Goal: Task Accomplishment & Management: Manage account settings

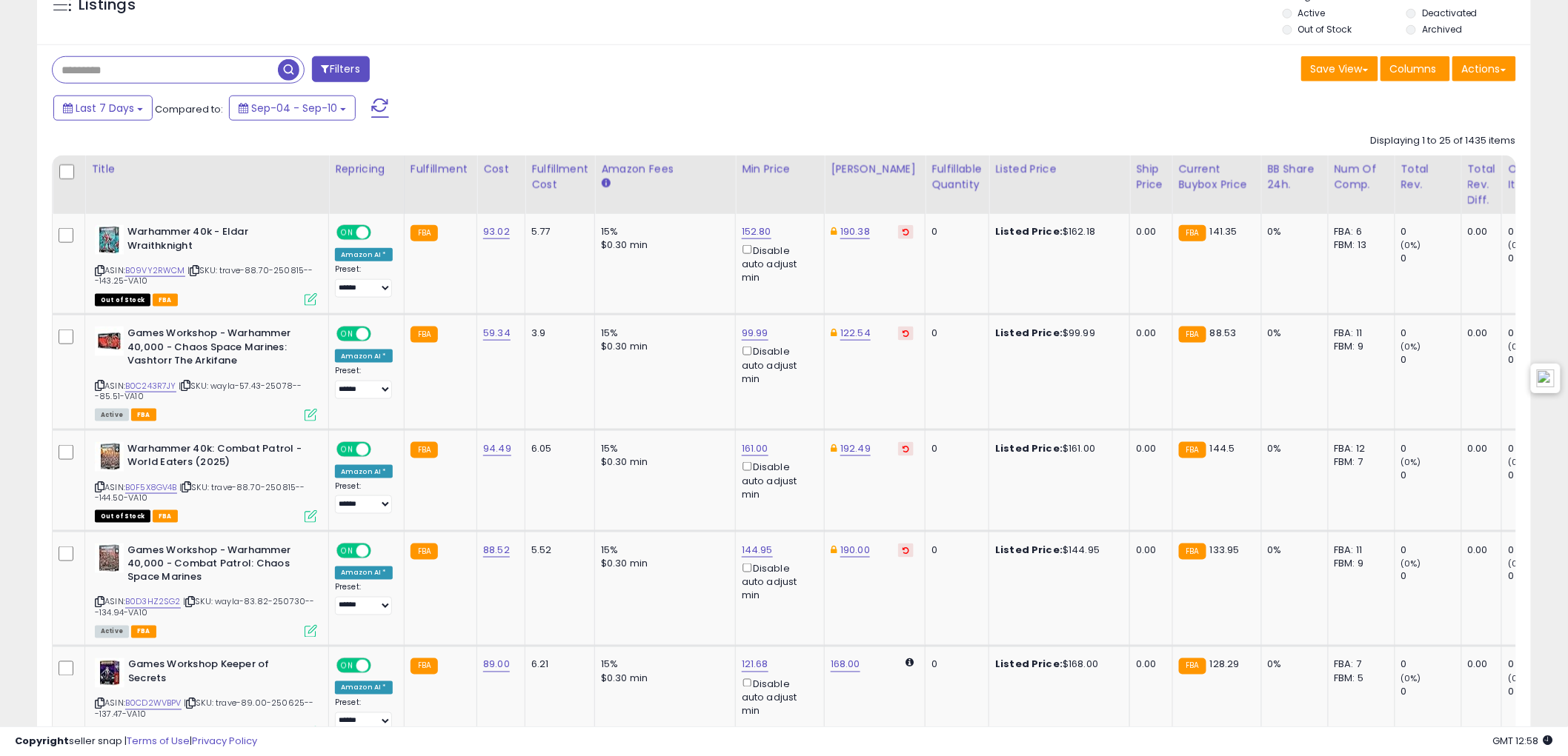
scroll to position [329, 0]
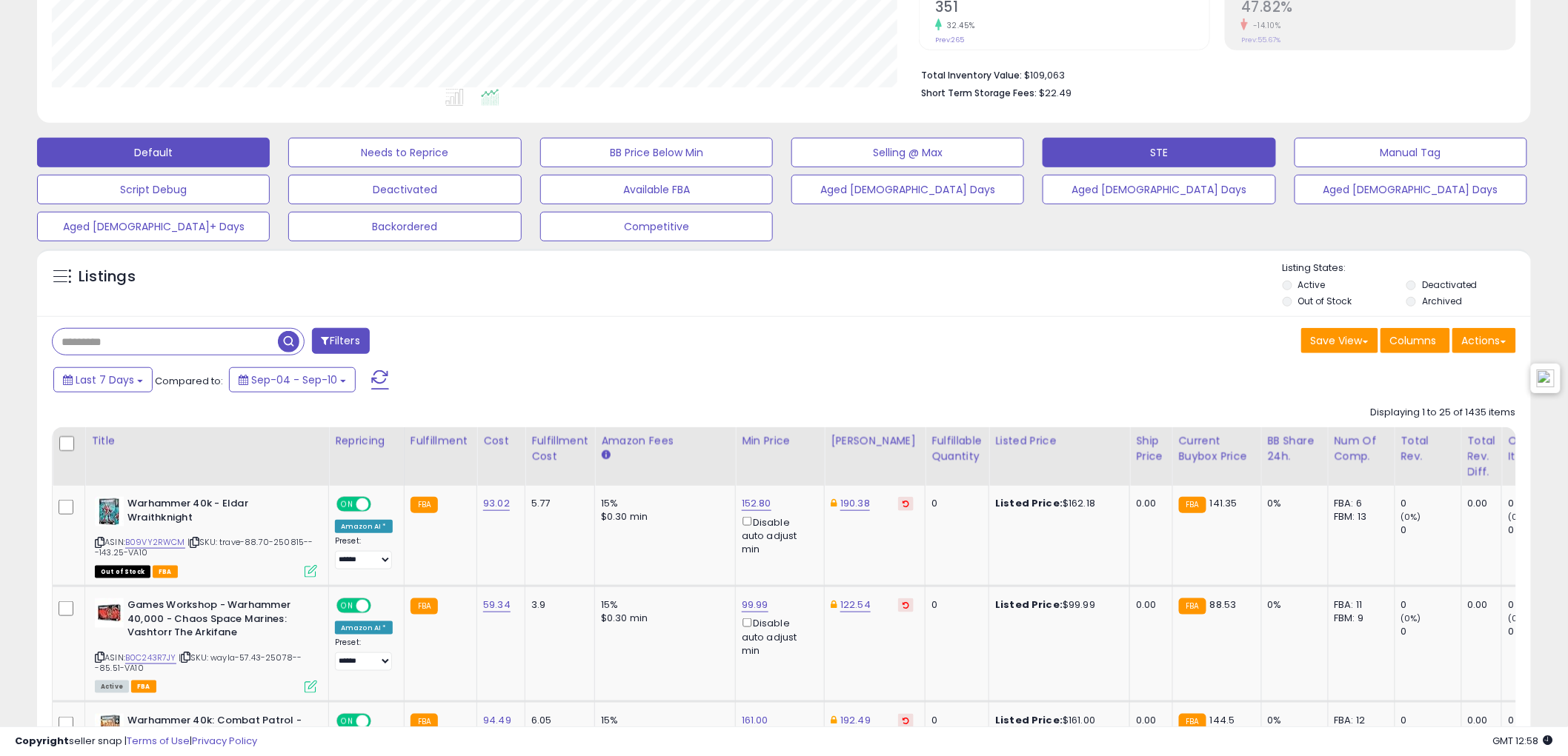
click at [1122, 158] on button "STE" at bounding box center [1159, 153] width 233 height 30
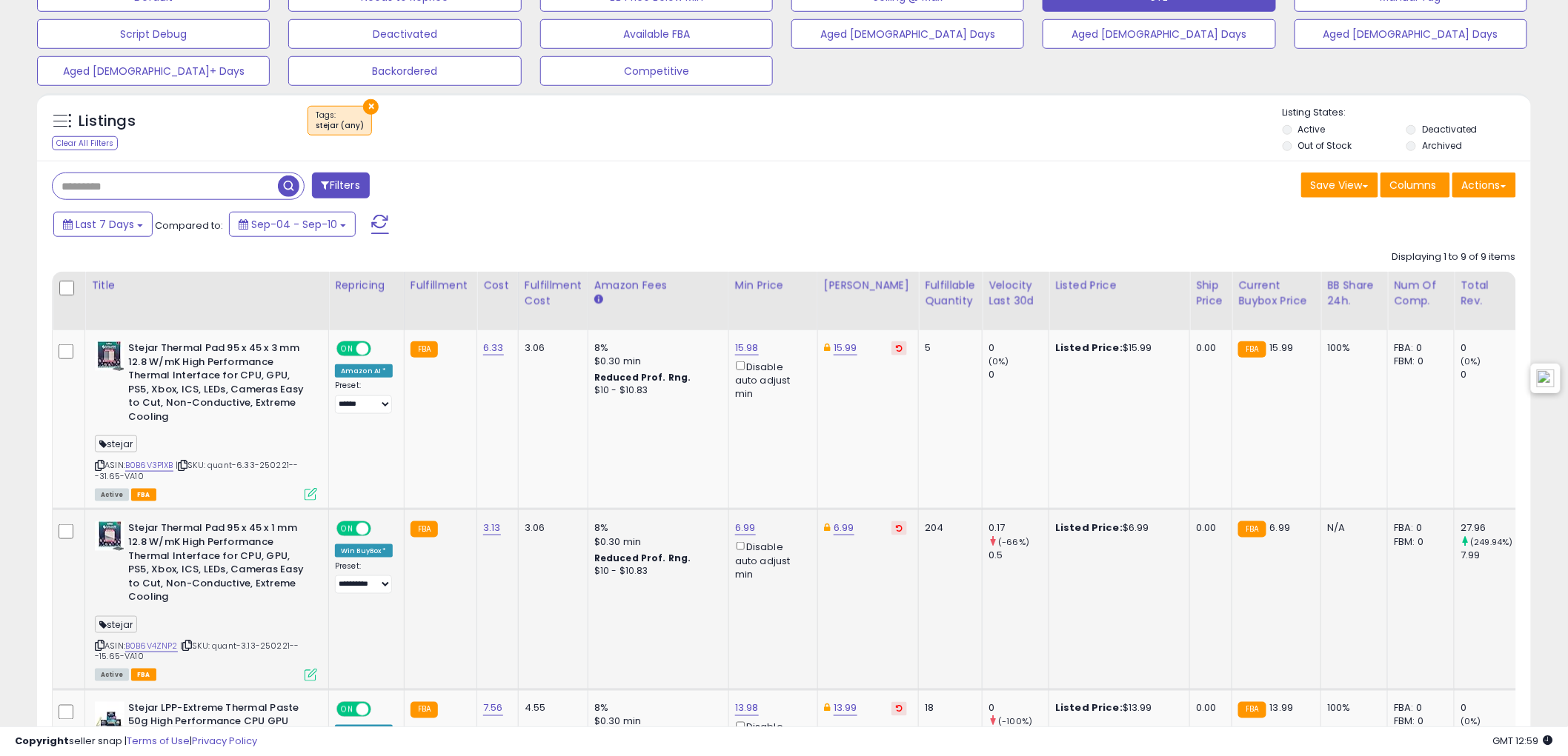
scroll to position [530, 0]
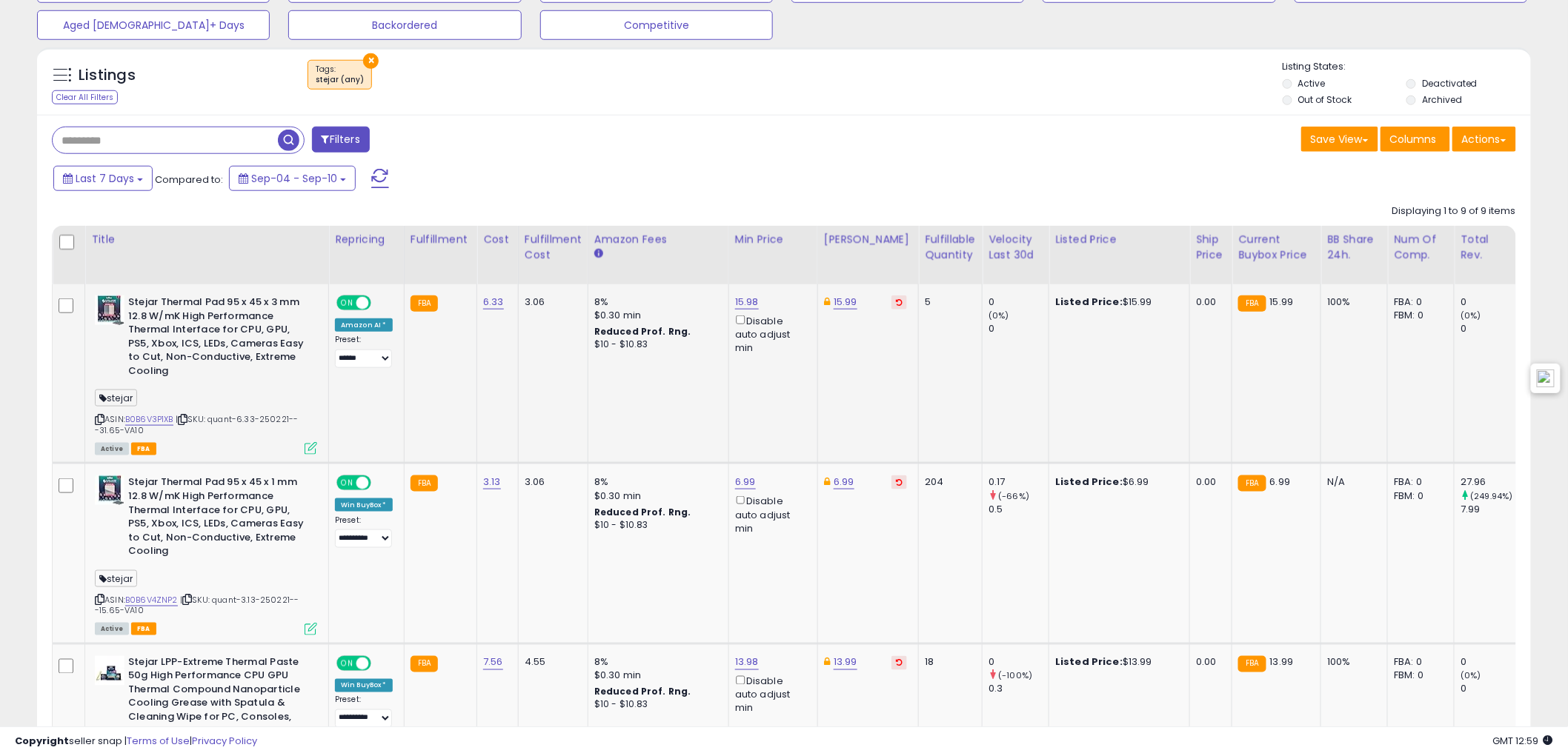
click at [144, 426] on div "ASIN: B0B6V3P1XB | SKU: quant-6.33-250221---31.65-VA10 Active FBA" at bounding box center [205, 374] width 222 height 158
click at [149, 416] on link "B0B6V3P1XB" at bounding box center [149, 420] width 48 height 13
click at [728, 300] on td "15.98 Disable auto adjust min" at bounding box center [772, 374] width 89 height 179
click at [739, 301] on link "15.98" at bounding box center [747, 301] width 24 height 15
drag, startPoint x: 655, startPoint y: 253, endPoint x: 633, endPoint y: 253, distance: 22.0
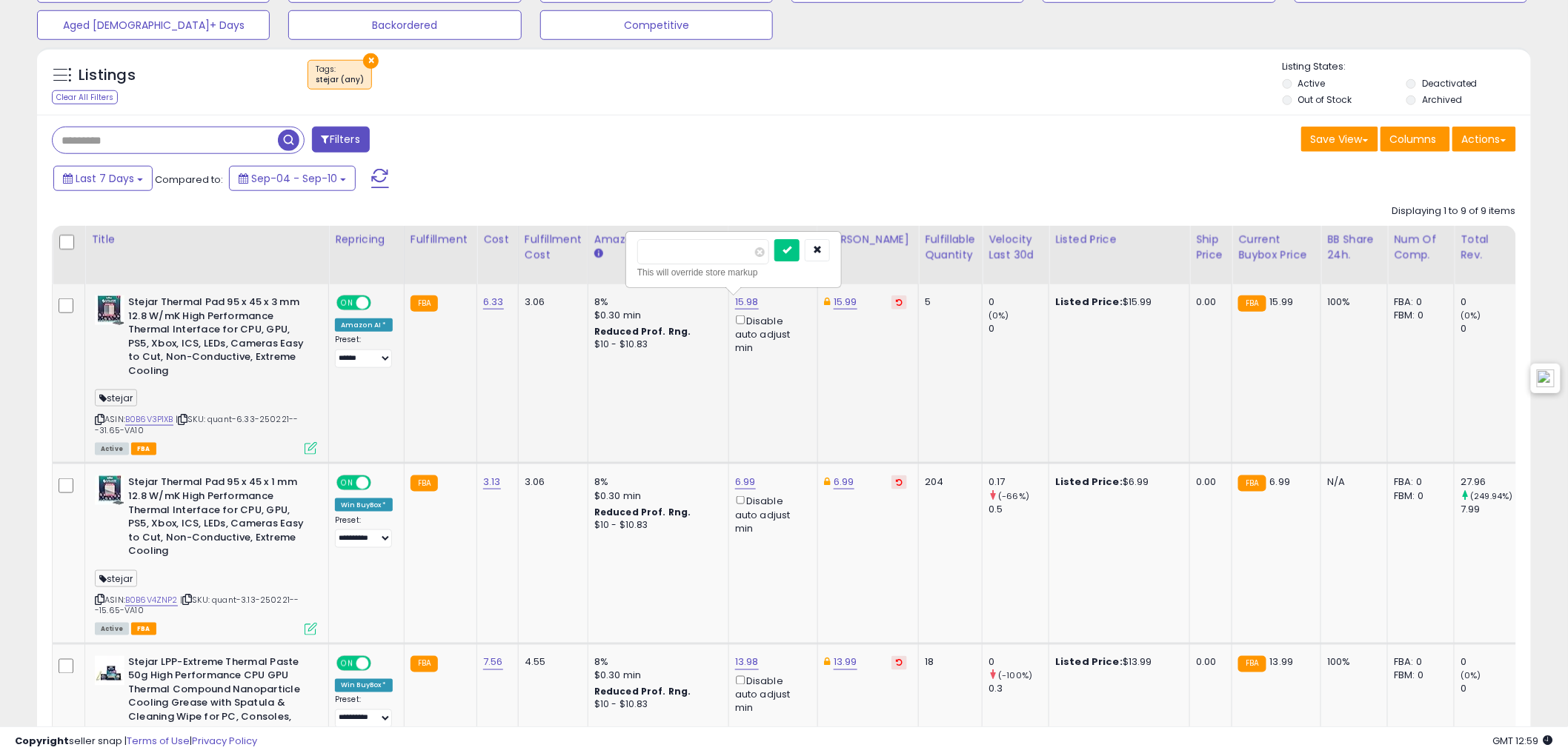
click at [633, 253] on div "***** This will override store markup" at bounding box center [733, 260] width 214 height 54
type input "**"
click at [789, 252] on icon "submit" at bounding box center [784, 250] width 9 height 9
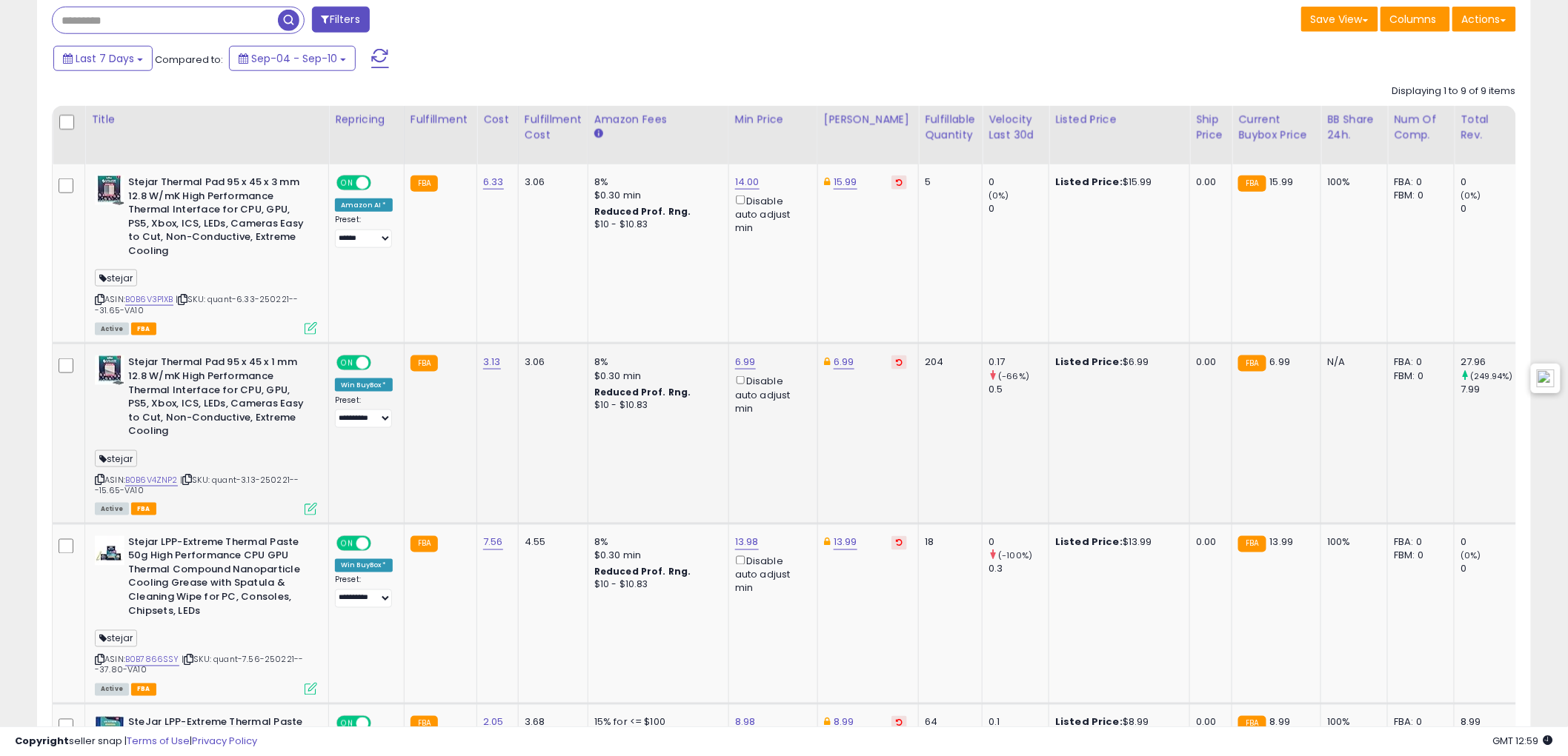
scroll to position [695, 0]
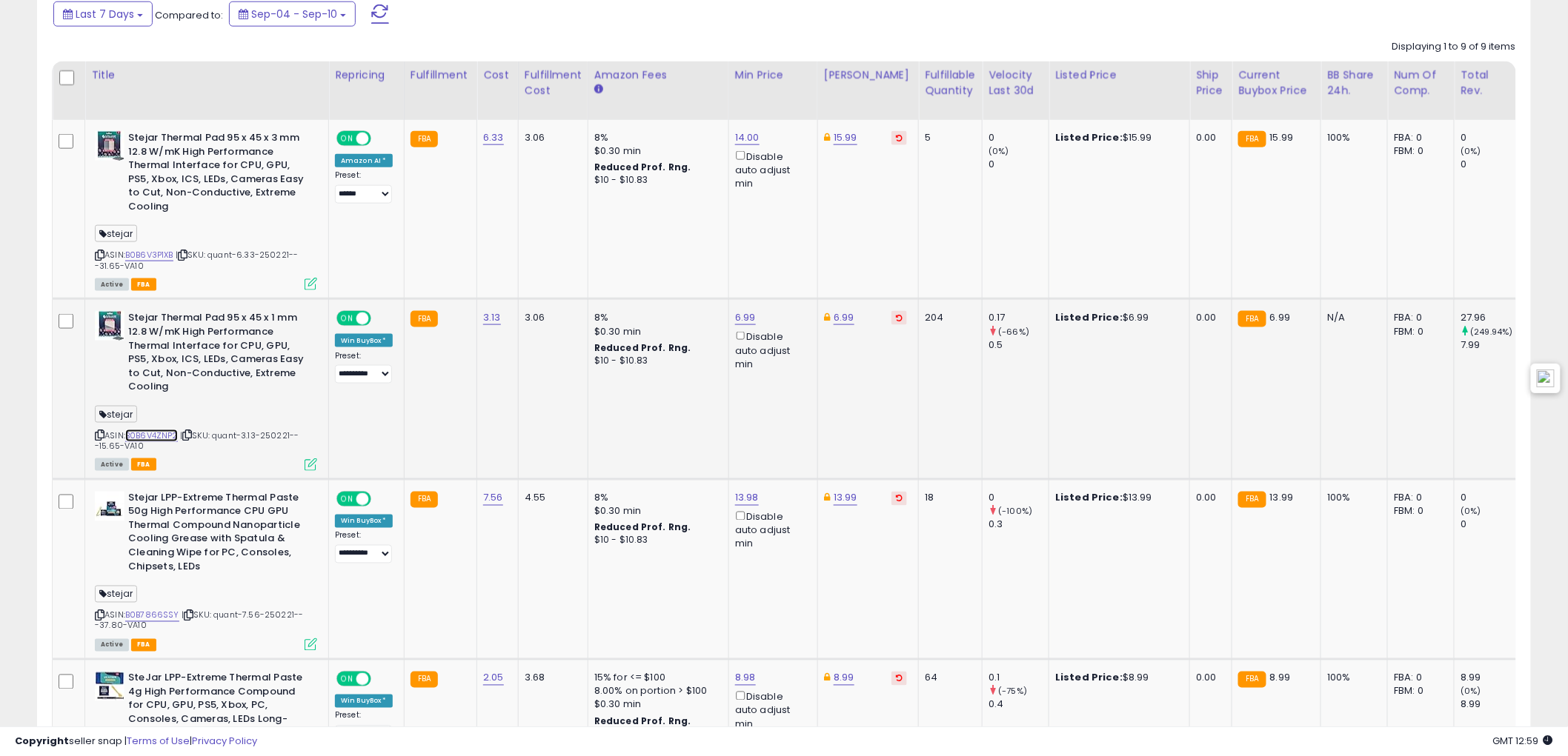
click at [158, 435] on link "B0B6V4ZNP2" at bounding box center [151, 436] width 53 height 13
click at [757, 315] on div "6.99 Disable auto adjust min" at bounding box center [771, 341] width 72 height 60
click at [754, 315] on div "6.99 Disable auto adjust min" at bounding box center [771, 341] width 72 height 60
click at [747, 317] on link "6.99" at bounding box center [745, 317] width 21 height 15
drag, startPoint x: 685, startPoint y: 266, endPoint x: 595, endPoint y: 265, distance: 90.0
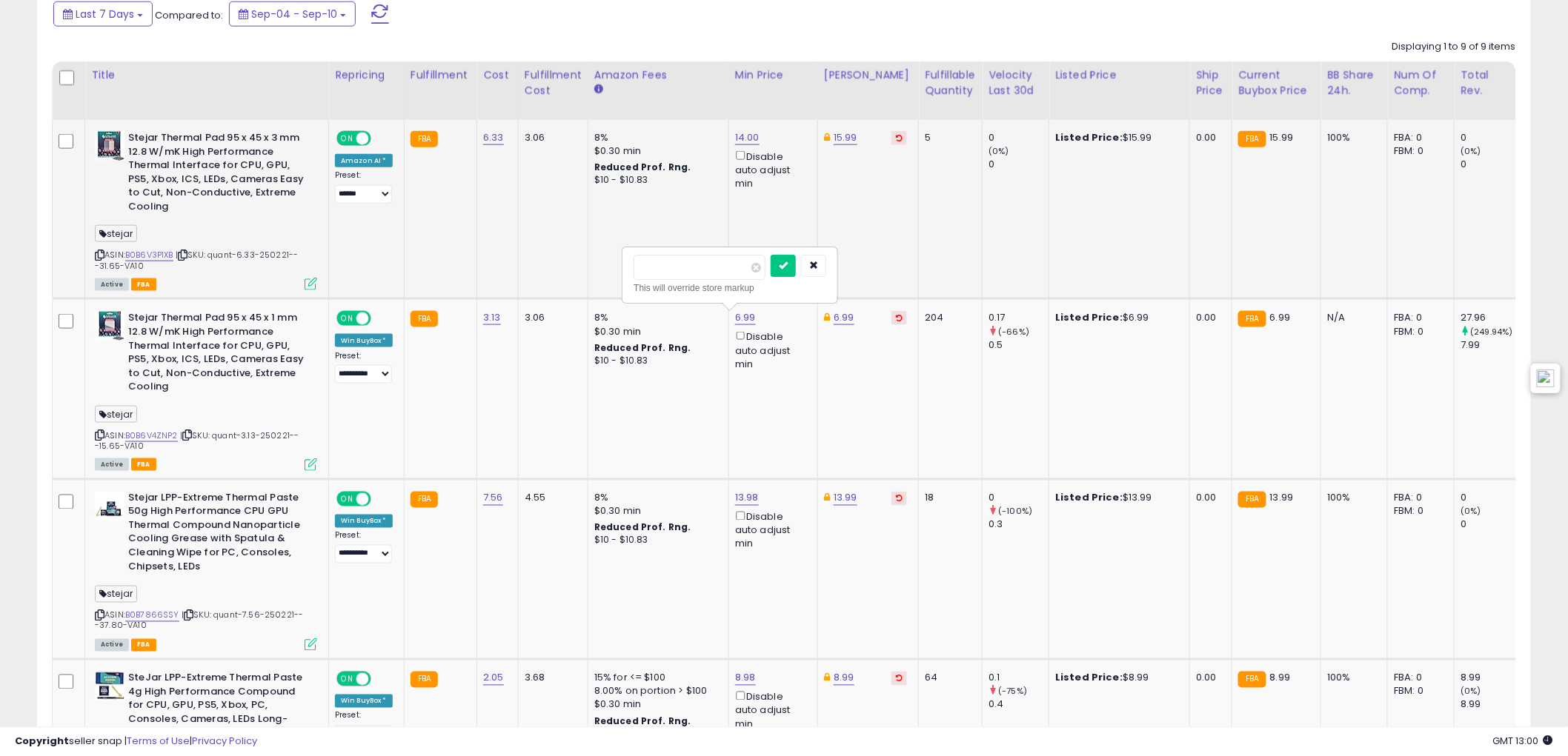
type input "*"
click at [796, 264] on button "submit" at bounding box center [783, 266] width 25 height 22
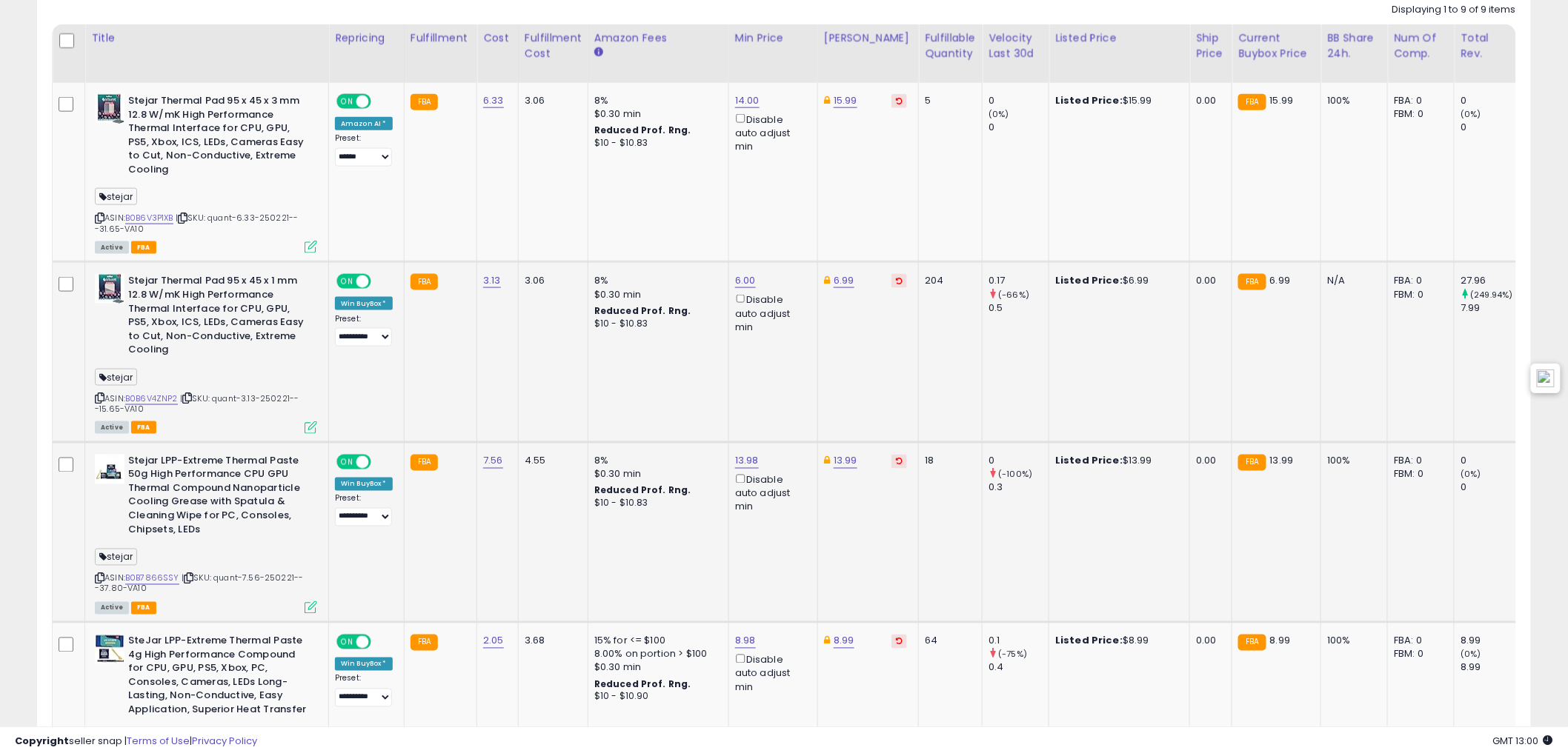
scroll to position [942, 0]
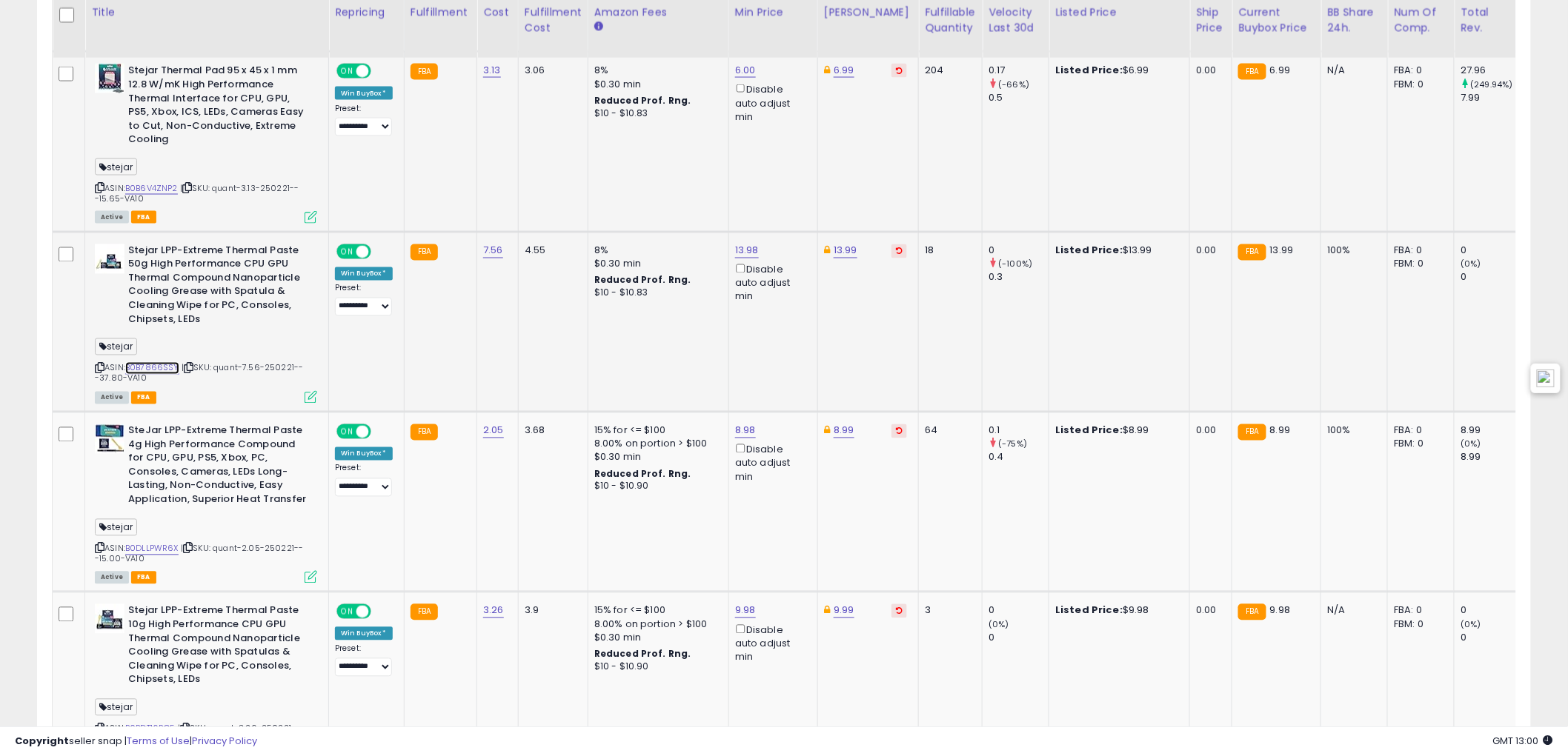
click at [139, 364] on link "B0B7866SSY" at bounding box center [152, 368] width 54 height 13
click at [743, 245] on link "13.98" at bounding box center [747, 251] width 24 height 15
drag, startPoint x: 700, startPoint y: 205, endPoint x: 613, endPoint y: 204, distance: 87.0
click at [619, 204] on tbody "**********" at bounding box center [1146, 683] width 2188 height 1621
type input "**"
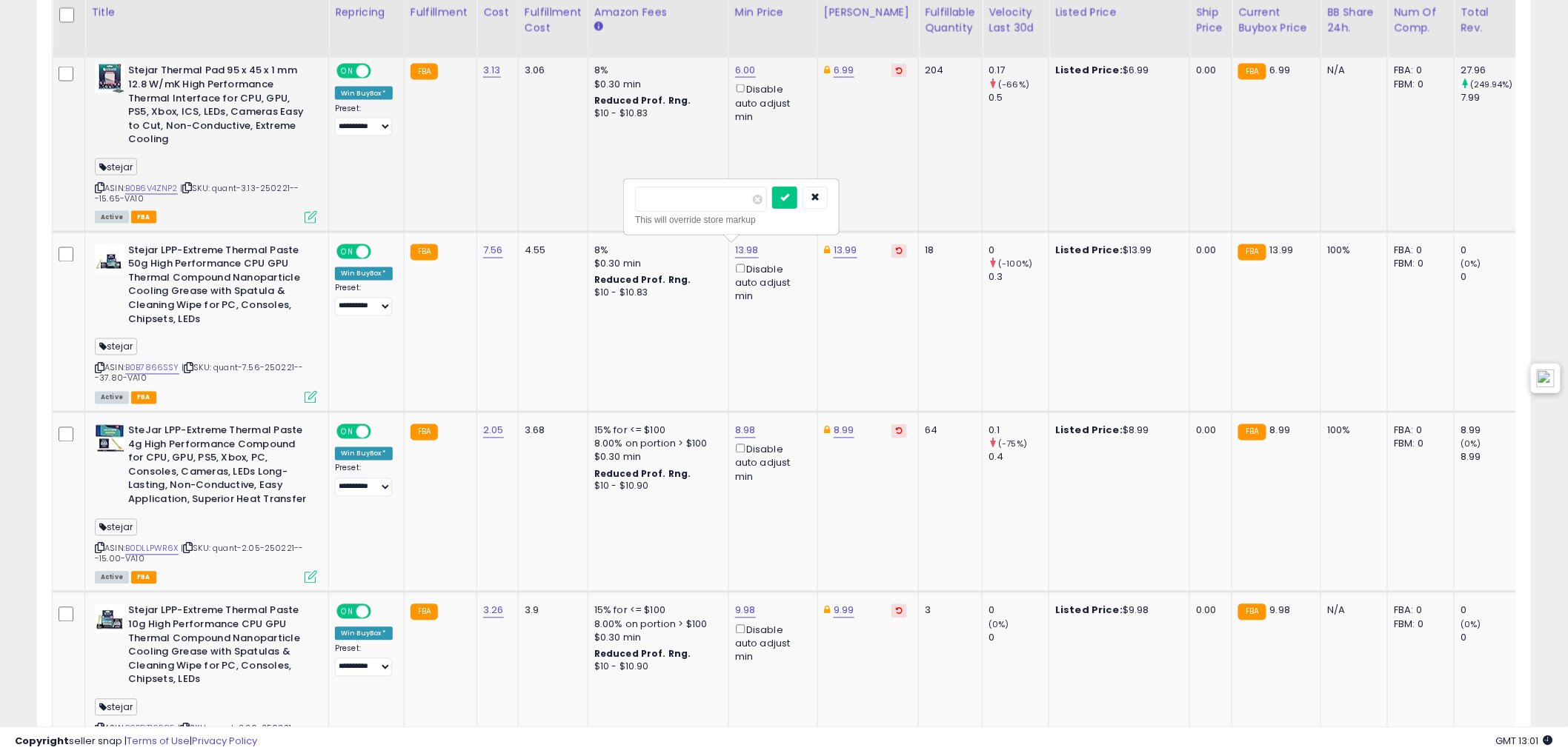
click button "submit" at bounding box center [784, 198] width 25 height 22
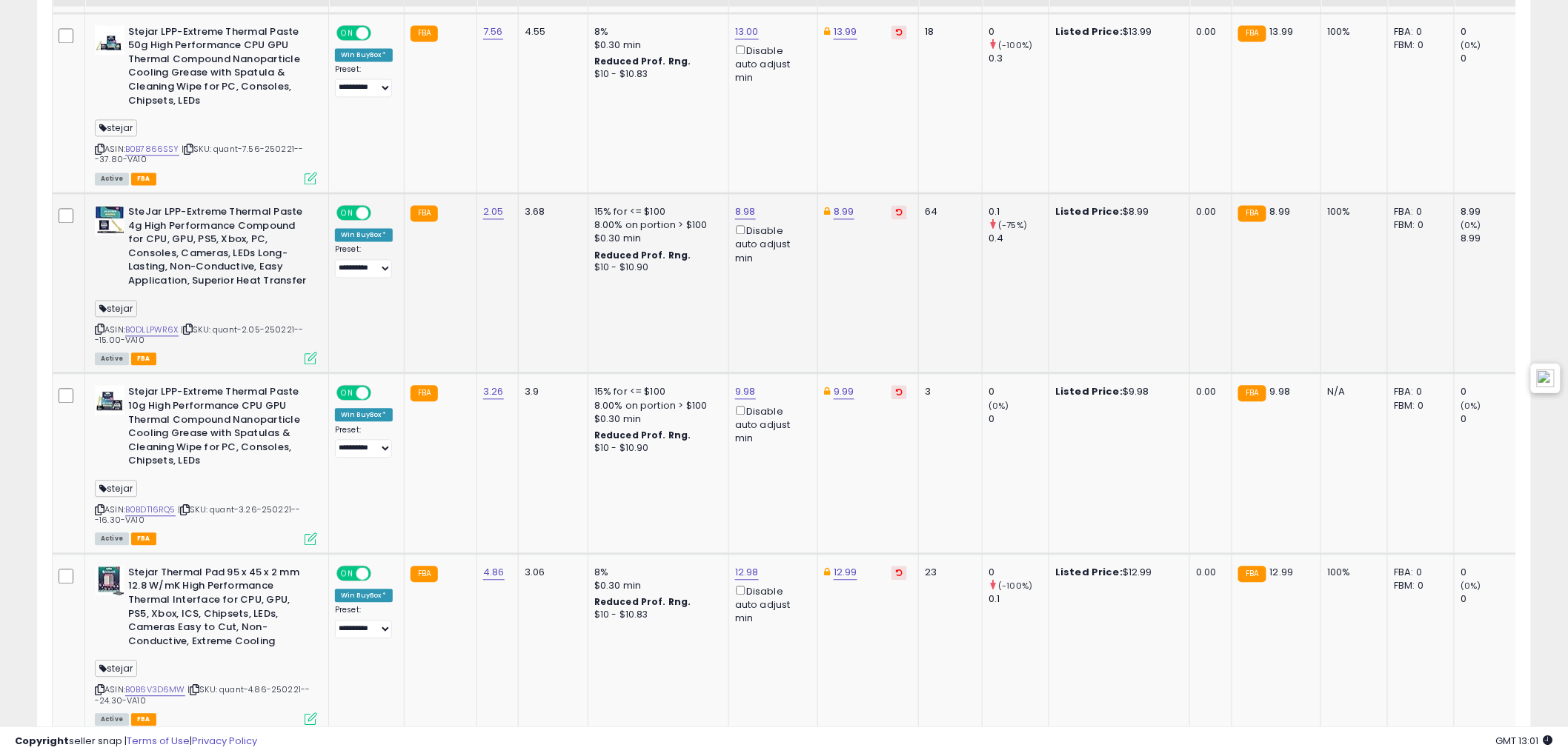
scroll to position [1189, 0]
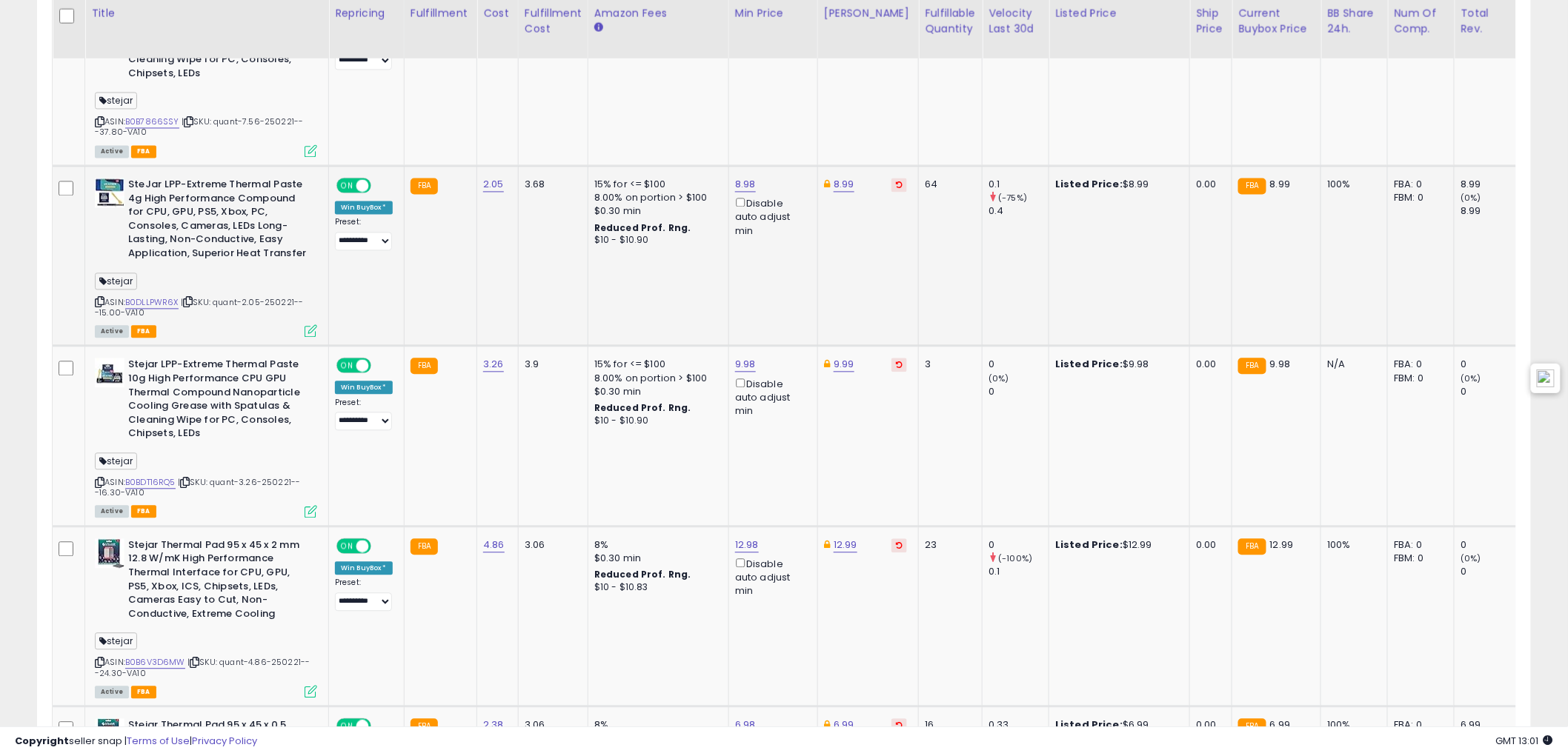
click at [150, 294] on div "ASIN: B0DLLPWR6X | SKU: quant-2.05-250221---15.00-VA10 Active FBA" at bounding box center [205, 257] width 222 height 158
click at [164, 297] on link "B0DLLPWR6X" at bounding box center [152, 302] width 54 height 13
click at [749, 176] on td "8.98 Disable auto adjust min" at bounding box center [772, 256] width 89 height 180
click at [742, 182] on link "8.98" at bounding box center [745, 184] width 21 height 15
drag, startPoint x: 692, startPoint y: 138, endPoint x: 564, endPoint y: 120, distance: 129.3
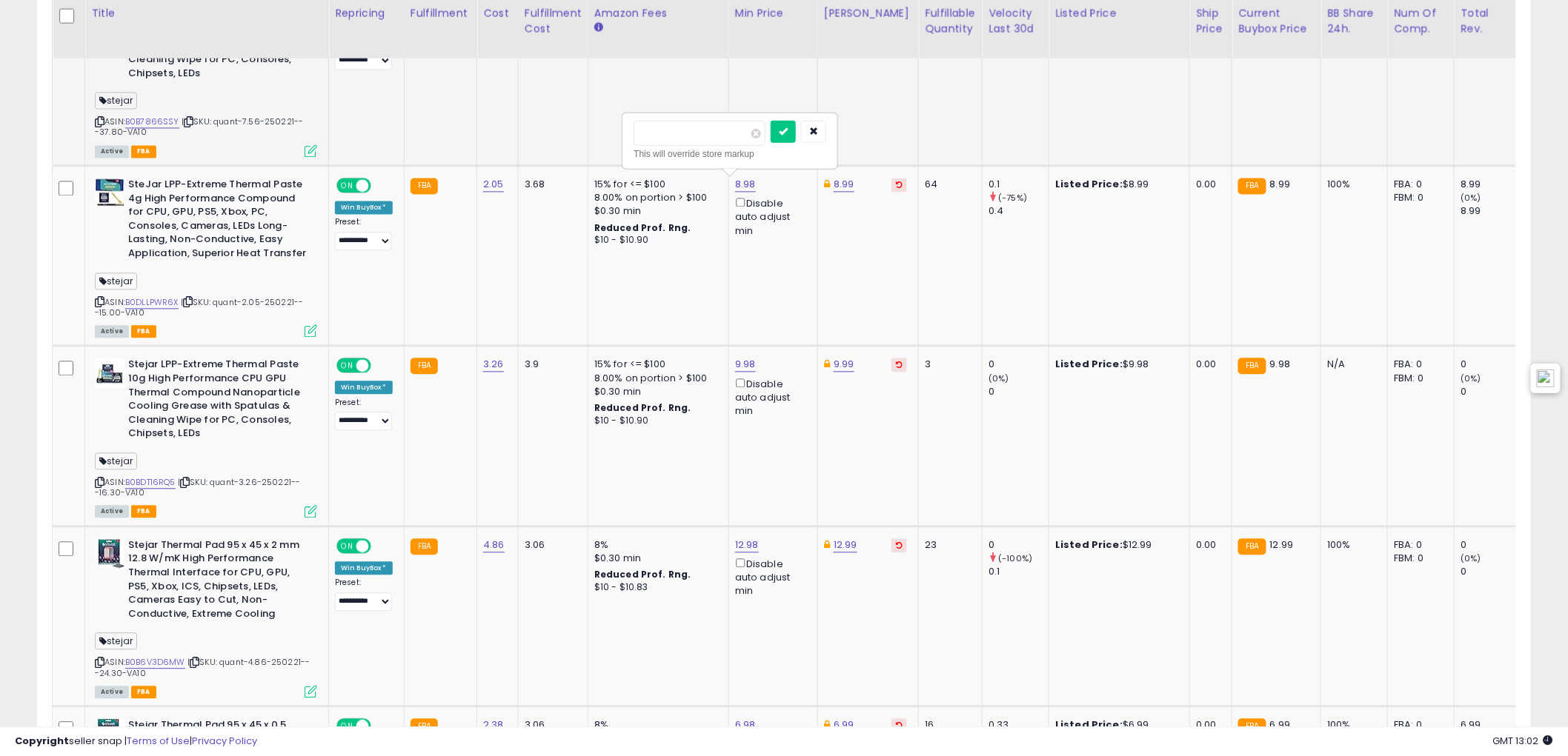
click at [564, 120] on tbody "**********" at bounding box center [1146, 437] width 2188 height 1621
type input "*"
click button "submit" at bounding box center [783, 131] width 25 height 22
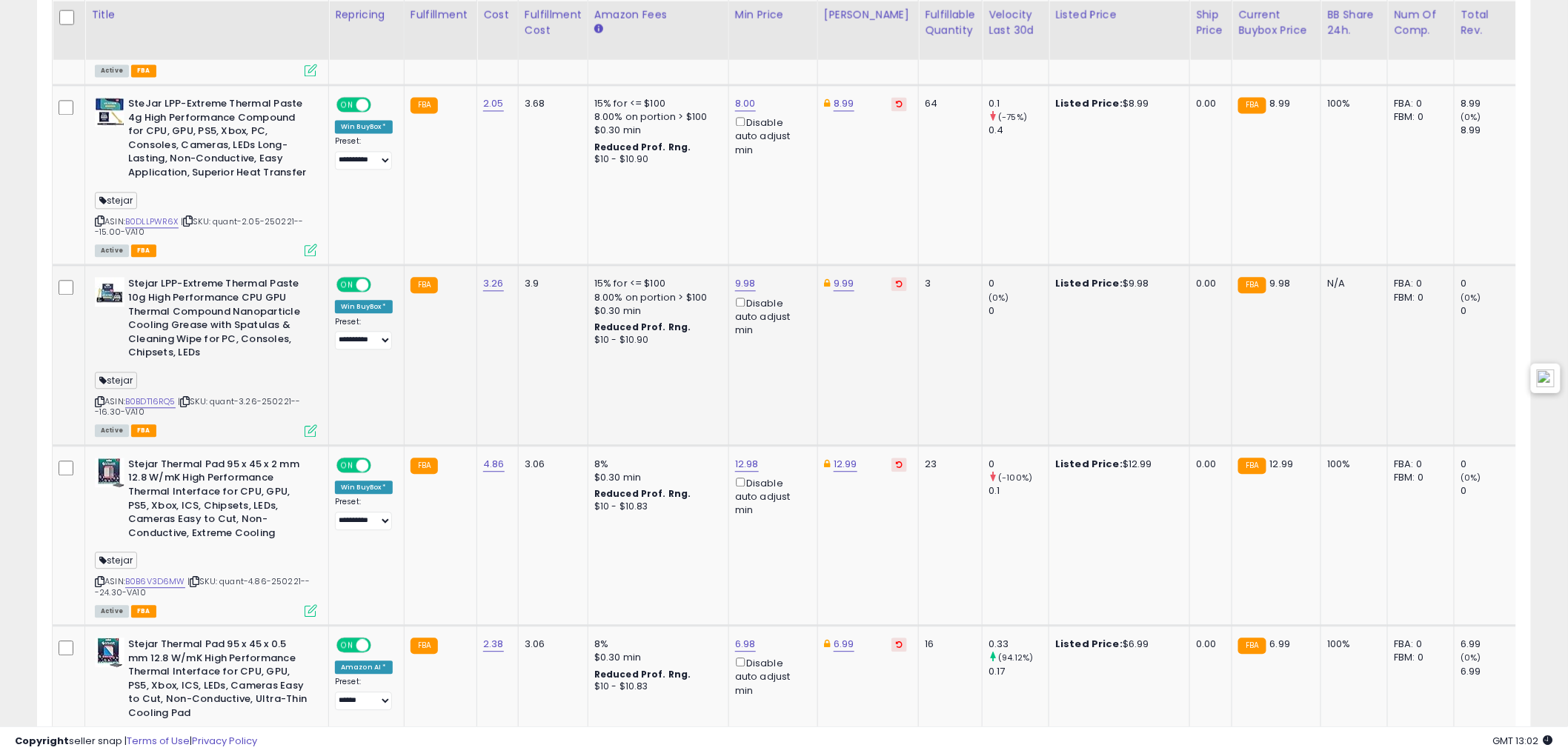
scroll to position [1271, 0]
click at [738, 280] on link "9.98" at bounding box center [745, 282] width 21 height 15
drag, startPoint x: 660, startPoint y: 231, endPoint x: 609, endPoint y: 228, distance: 51.1
click at [609, 228] on tbody "**********" at bounding box center [1146, 354] width 2188 height 1621
type input "*"
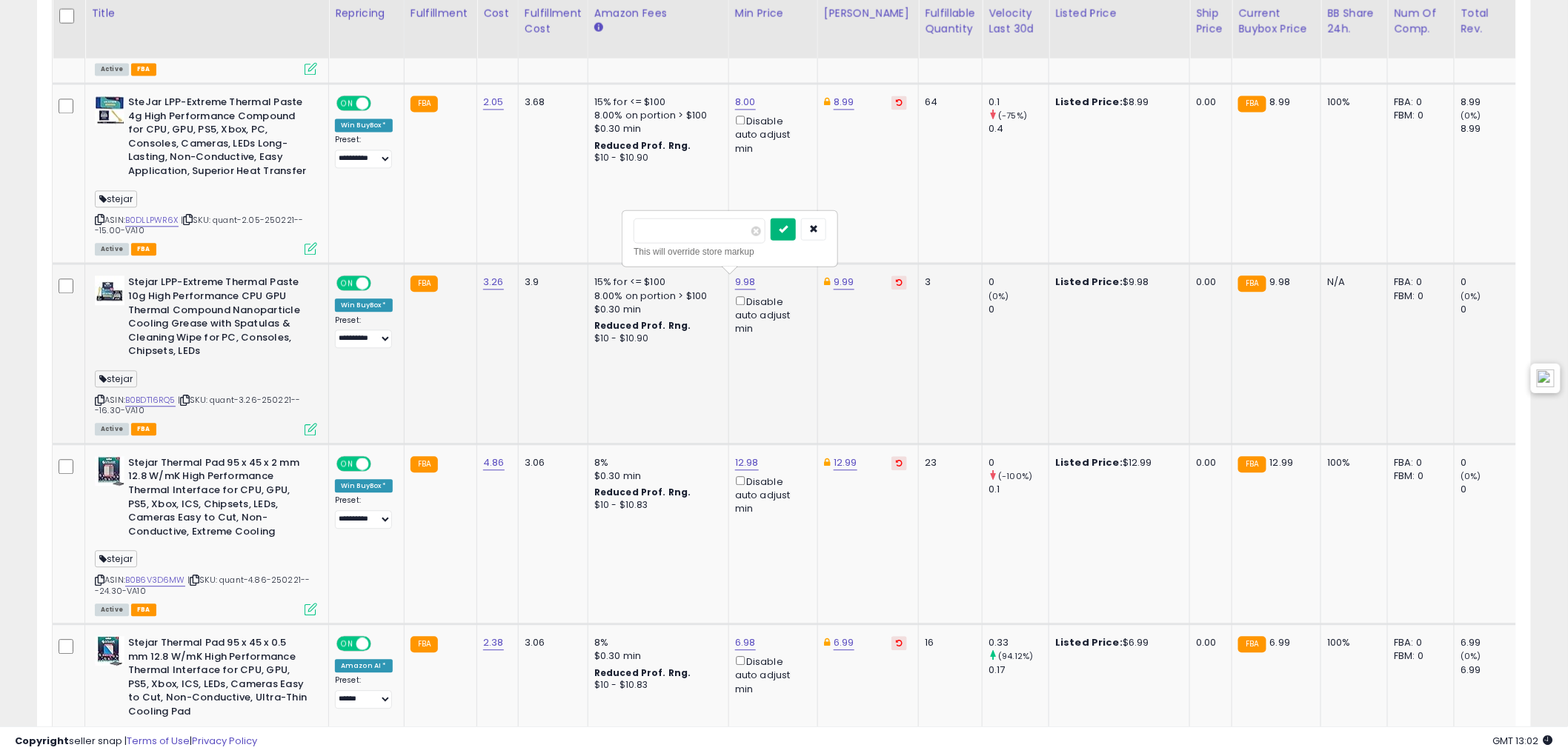
click at [796, 234] on button "submit" at bounding box center [783, 229] width 25 height 22
click at [753, 457] on link "12.98" at bounding box center [747, 463] width 24 height 15
drag, startPoint x: 635, startPoint y: 405, endPoint x: 588, endPoint y: 409, distance: 47.2
click at [593, 409] on tbody "**********" at bounding box center [1146, 354] width 2188 height 1621
type input "**"
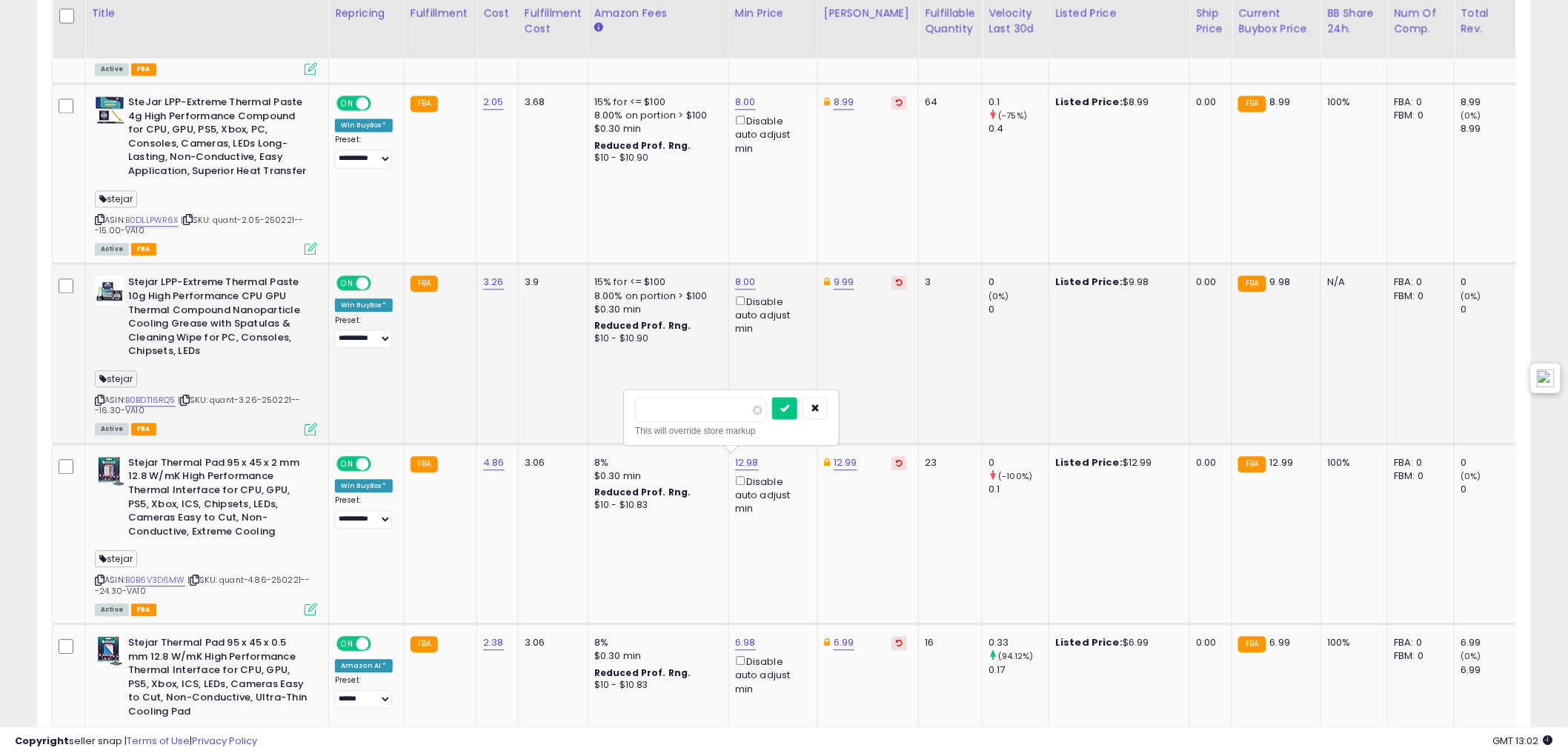
click button "submit" at bounding box center [784, 408] width 25 height 22
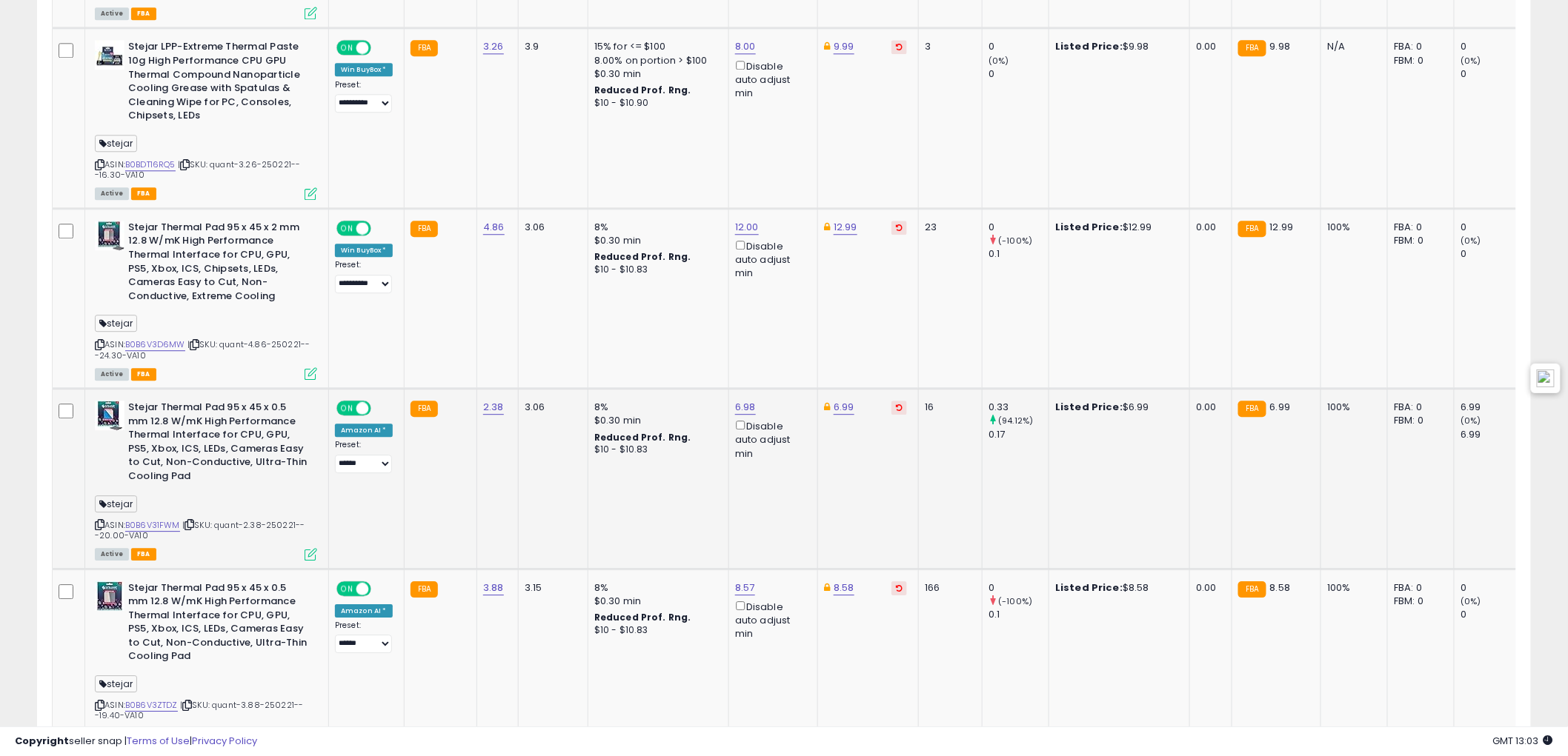
scroll to position [1602, 0]
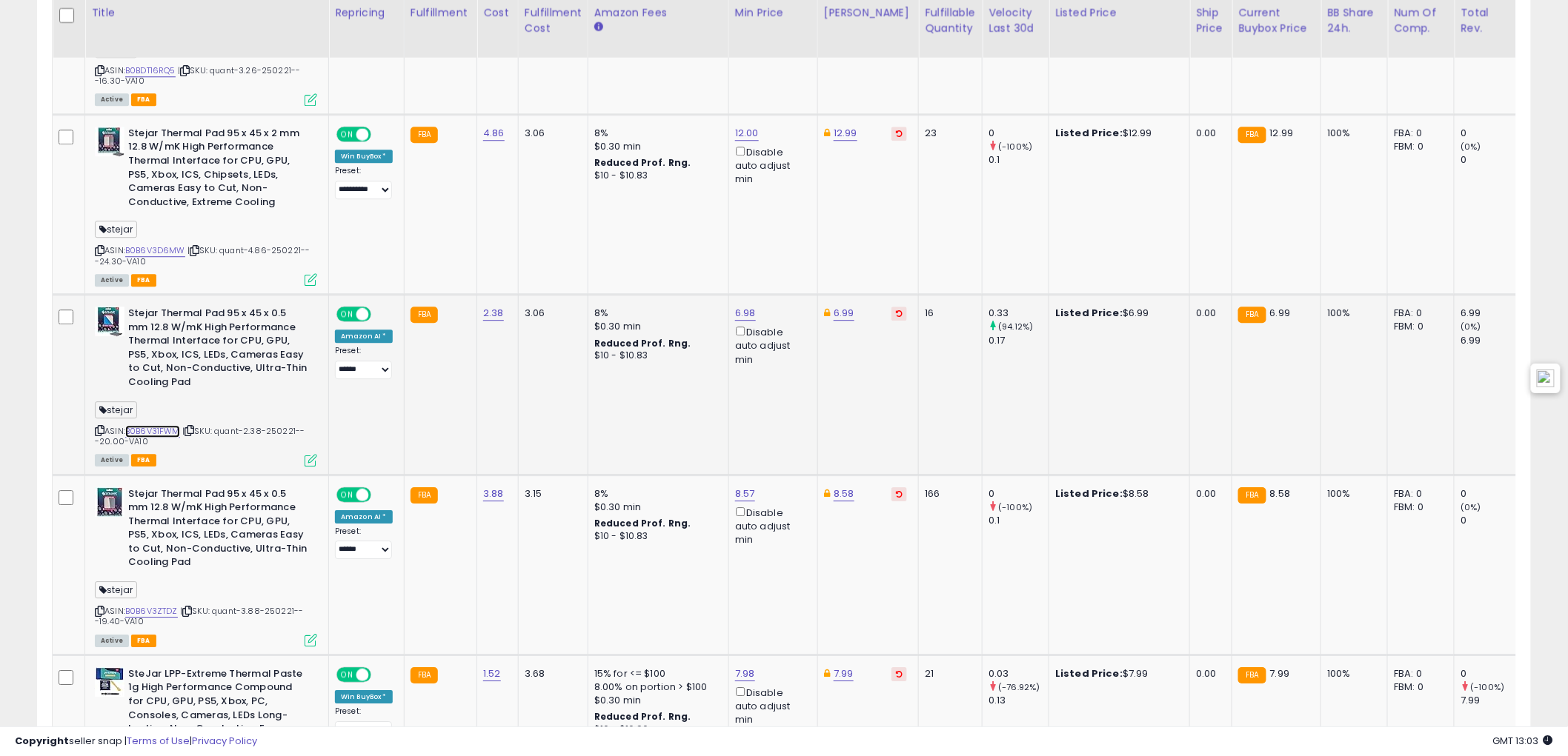
click at [167, 426] on link "B0B6V31FWM" at bounding box center [152, 432] width 55 height 13
